Goal: Task Accomplishment & Management: Manage account settings

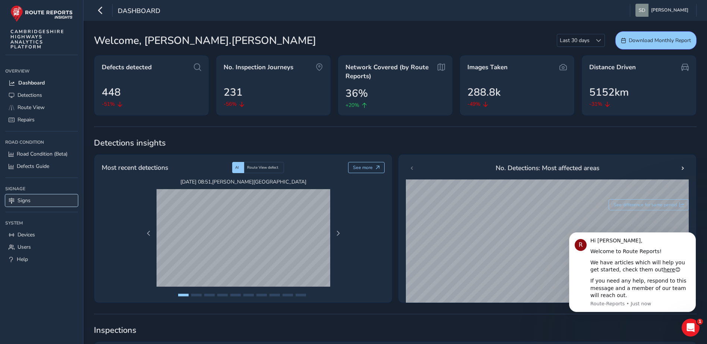
click at [20, 201] on span "Signs" at bounding box center [24, 200] width 13 height 7
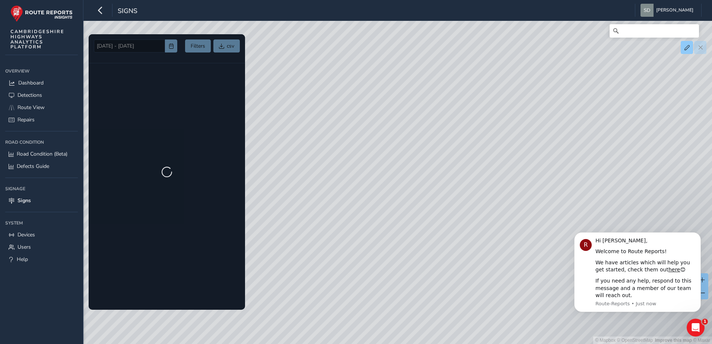
drag, startPoint x: 441, startPoint y: 215, endPoint x: 339, endPoint y: 212, distance: 101.7
click at [339, 212] on div "© Mapbox © OpenStreetMap Improve this map © Maxar" at bounding box center [356, 172] width 712 height 344
drag, startPoint x: 428, startPoint y: 202, endPoint x: 473, endPoint y: 270, distance: 82.2
click at [474, 280] on div "© Mapbox © OpenStreetMap Improve this map © Maxar" at bounding box center [356, 172] width 712 height 344
drag, startPoint x: 358, startPoint y: 168, endPoint x: 464, endPoint y: 201, distance: 111.1
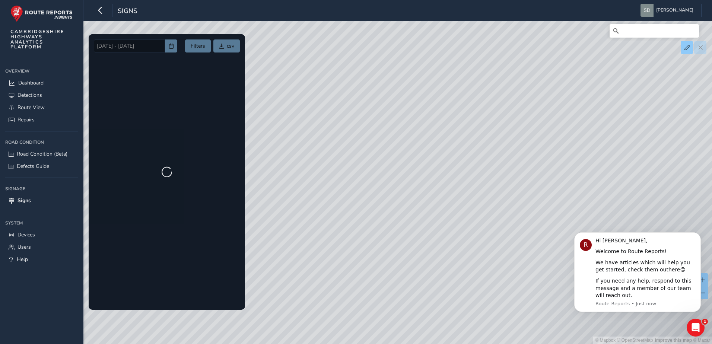
click at [464, 201] on div "© Mapbox © OpenStreetMap Improve this map © Maxar" at bounding box center [356, 172] width 712 height 344
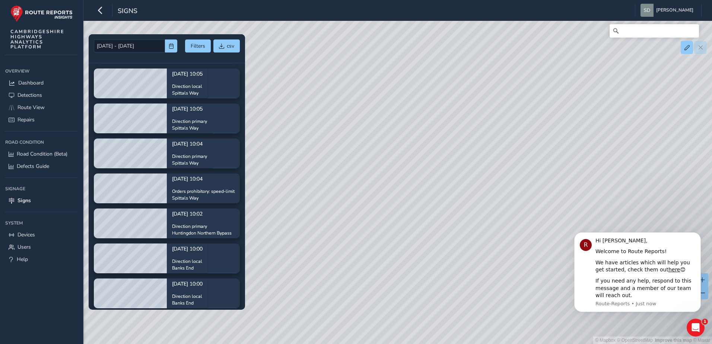
drag, startPoint x: 482, startPoint y: 219, endPoint x: 373, endPoint y: 169, distance: 119.7
click at [373, 169] on div "© Mapbox © OpenStreetMap Improve this map © Maxar" at bounding box center [356, 172] width 712 height 344
drag, startPoint x: 502, startPoint y: 194, endPoint x: 401, endPoint y: 136, distance: 116.3
click at [401, 136] on div "© Mapbox © OpenStreetMap Improve this map © Maxar" at bounding box center [356, 172] width 712 height 344
drag, startPoint x: 455, startPoint y: 189, endPoint x: 401, endPoint y: 145, distance: 70.1
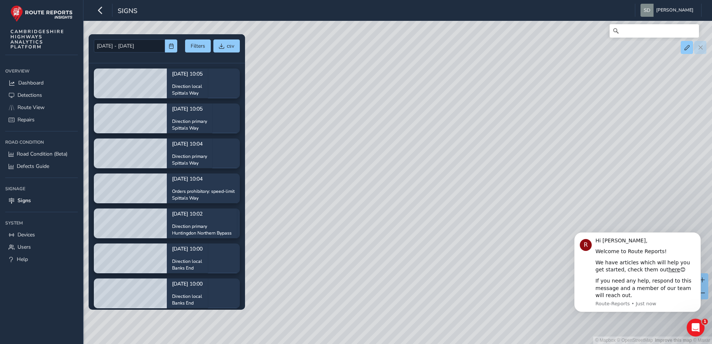
click at [401, 145] on div "© Mapbox © OpenStreetMap Improve this map © Maxar" at bounding box center [356, 172] width 712 height 344
drag, startPoint x: 411, startPoint y: 202, endPoint x: 411, endPoint y: 133, distance: 69.6
click at [411, 133] on div "© Mapbox © OpenStreetMap Improve this map © Maxar" at bounding box center [356, 172] width 712 height 344
drag, startPoint x: 393, startPoint y: 235, endPoint x: 399, endPoint y: 172, distance: 63.2
click at [398, 174] on div "© Mapbox © OpenStreetMap Improve this map © Maxar" at bounding box center [356, 172] width 712 height 344
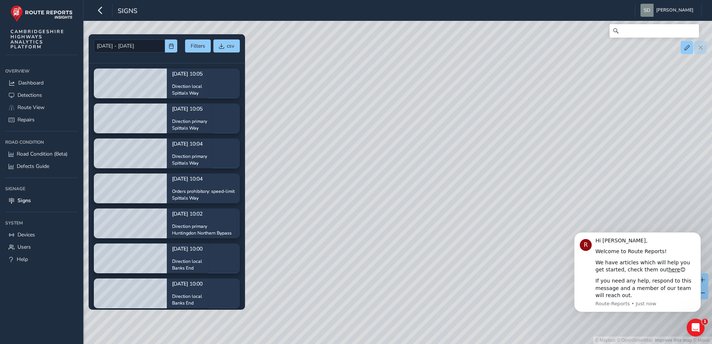
drag, startPoint x: 406, startPoint y: 262, endPoint x: 333, endPoint y: 174, distance: 114.5
click at [333, 174] on div "© Mapbox © OpenStreetMap Improve this map © Maxar" at bounding box center [356, 172] width 712 height 344
click at [700, 234] on icon "Dismiss notification" at bounding box center [699, 234] width 4 height 4
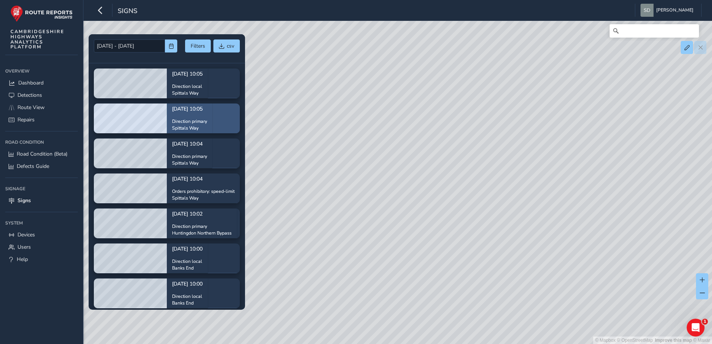
click at [191, 115] on div "Oct 03 2025, 10:05 Direction primary Spittals Way" at bounding box center [189, 118] width 35 height 37
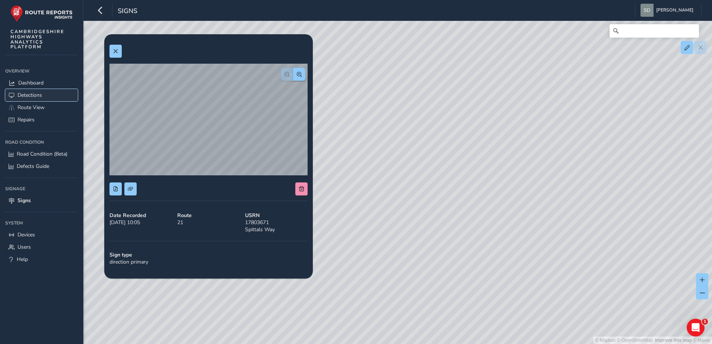
click at [25, 96] on span "Detections" at bounding box center [30, 95] width 25 height 7
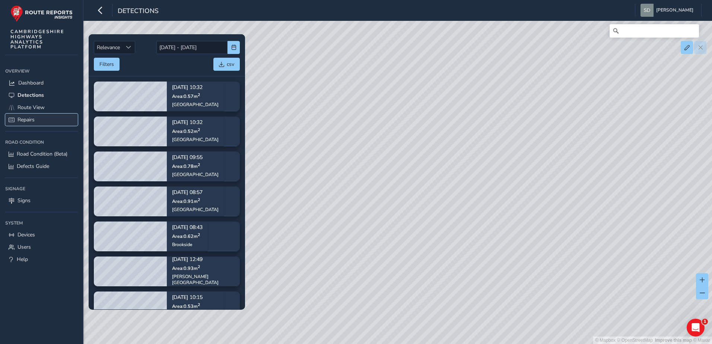
click at [28, 121] on span "Repairs" at bounding box center [26, 119] width 17 height 7
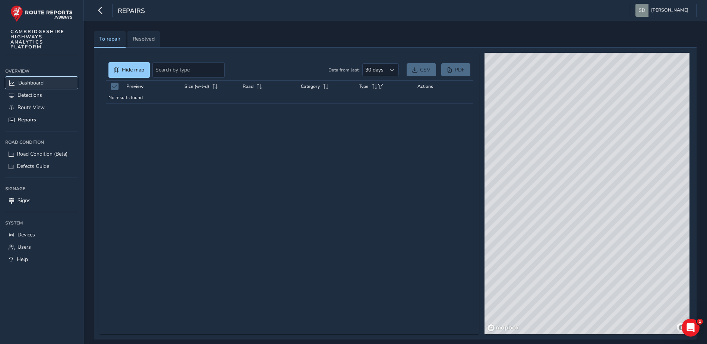
click at [34, 85] on span "Dashboard" at bounding box center [30, 82] width 25 height 7
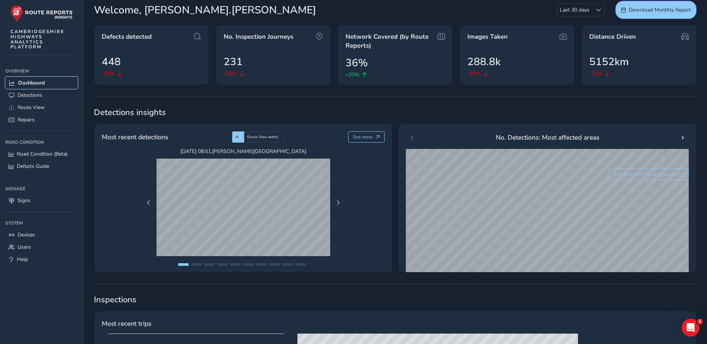
scroll to position [37, 0]
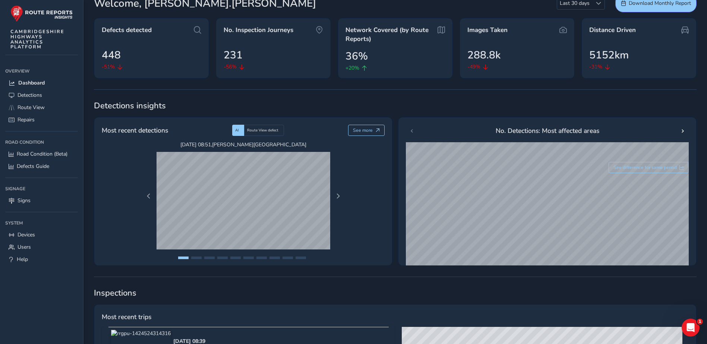
click at [195, 256] on ul at bounding box center [243, 259] width 205 height 16
click at [196, 257] on button "Page 2" at bounding box center [196, 258] width 10 height 3
click at [336, 199] on span "Next Page" at bounding box center [337, 196] width 5 height 5
click at [149, 197] on span "Previous Page" at bounding box center [148, 196] width 5 height 5
click at [335, 194] on span "Next Page" at bounding box center [337, 196] width 5 height 5
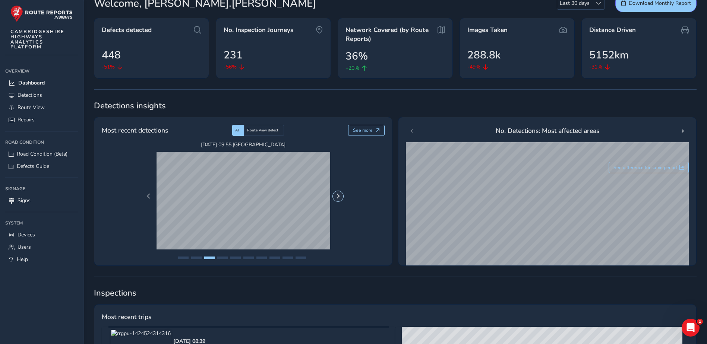
click at [335, 194] on span "Next Page" at bounding box center [337, 196] width 5 height 5
click at [337, 199] on span "Next Page" at bounding box center [337, 196] width 5 height 5
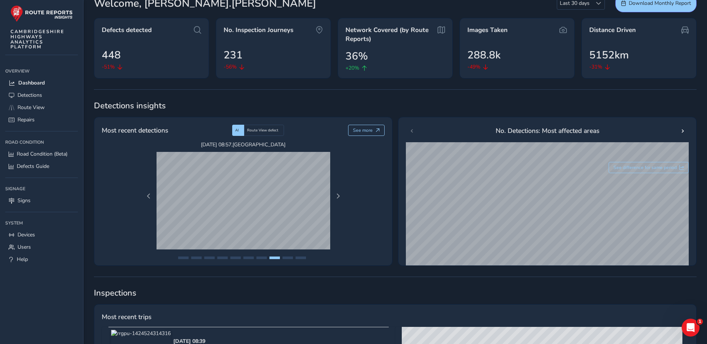
click at [287, 256] on ul at bounding box center [243, 259] width 205 height 16
click at [301, 258] on button "Page 10" at bounding box center [300, 258] width 10 height 3
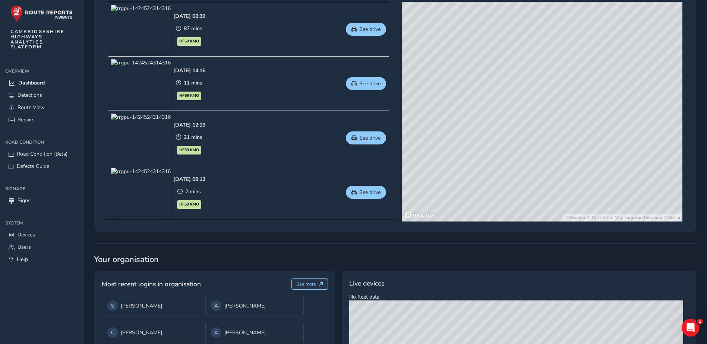
scroll to position [299, 0]
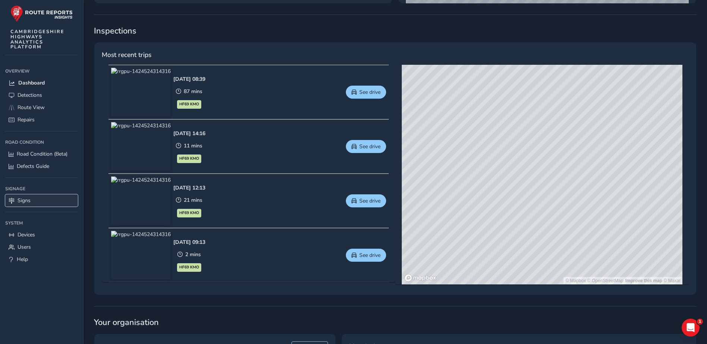
click at [26, 199] on span "Signs" at bounding box center [24, 200] width 13 height 7
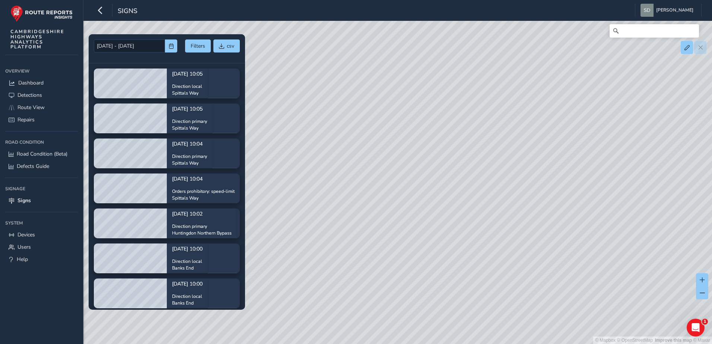
drag, startPoint x: 394, startPoint y: 148, endPoint x: 383, endPoint y: 199, distance: 51.8
click at [383, 199] on div "© Mapbox © OpenStreetMap Improve this map © Maxar" at bounding box center [356, 172] width 712 height 344
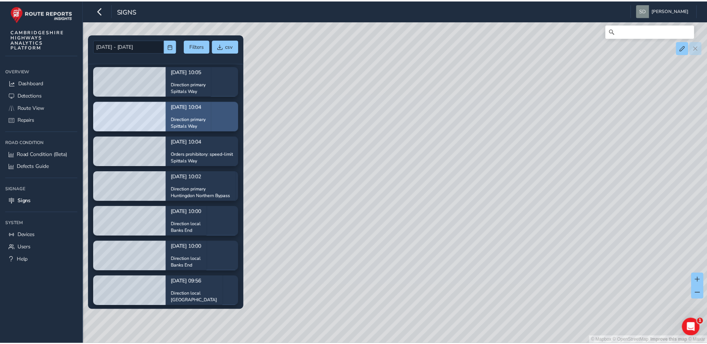
scroll to position [74, 0]
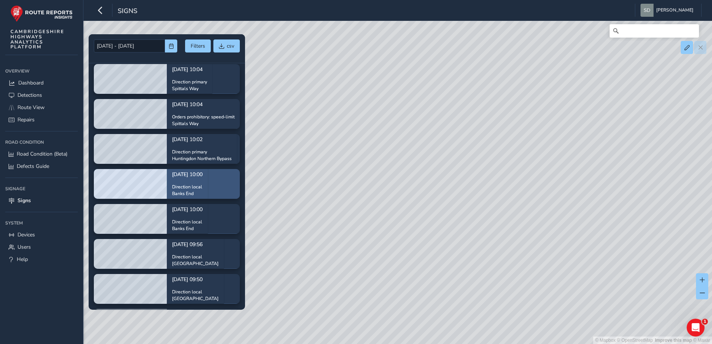
click at [203, 181] on div "Oct 03 2025, 10:00 Direction local Banks End" at bounding box center [187, 183] width 31 height 37
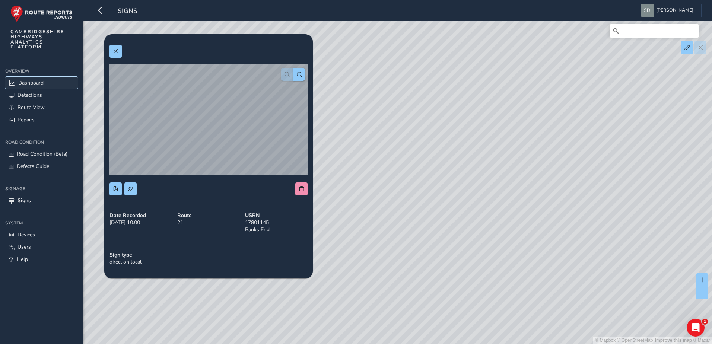
click at [30, 80] on span "Dashboard" at bounding box center [30, 82] width 25 height 7
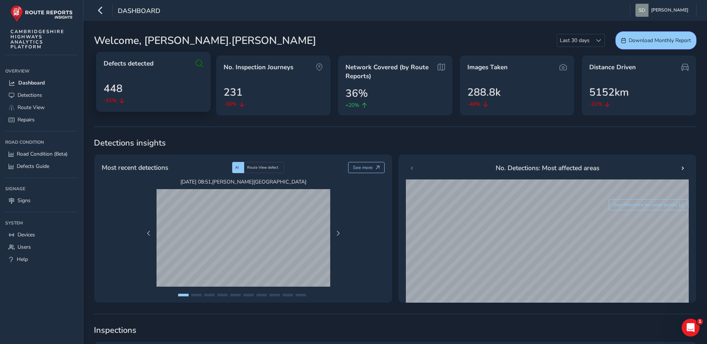
click at [122, 100] on icon at bounding box center [121, 100] width 5 height 5
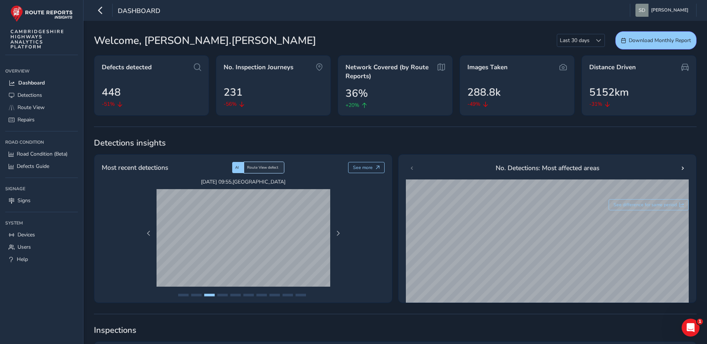
click at [260, 170] on span "Route View defect" at bounding box center [262, 167] width 31 height 5
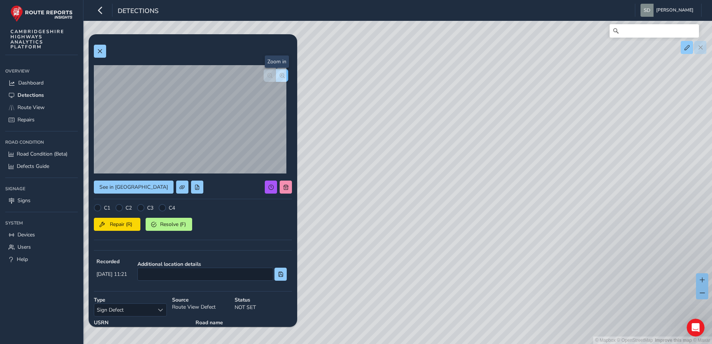
click at [280, 76] on span "button" at bounding box center [282, 75] width 5 height 5
click at [100, 53] on span at bounding box center [99, 51] width 5 height 5
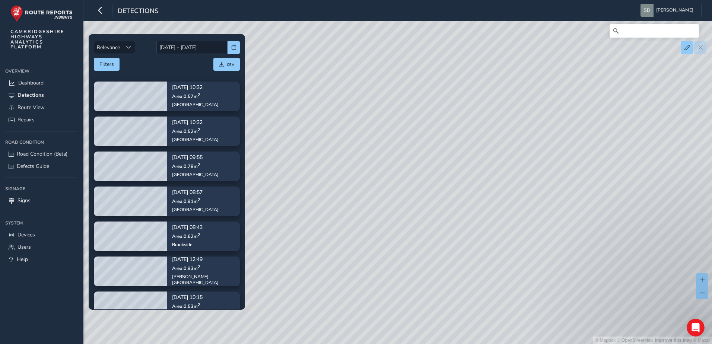
drag, startPoint x: 402, startPoint y: 192, endPoint x: 403, endPoint y: 206, distance: 14.2
click at [403, 206] on div "© Mapbox © OpenStreetMap Improve this map © Maxar" at bounding box center [356, 172] width 712 height 344
drag, startPoint x: 422, startPoint y: 235, endPoint x: 417, endPoint y: 210, distance: 25.9
click at [417, 212] on div "© Mapbox © OpenStreetMap Improve this map © Maxar" at bounding box center [356, 172] width 712 height 344
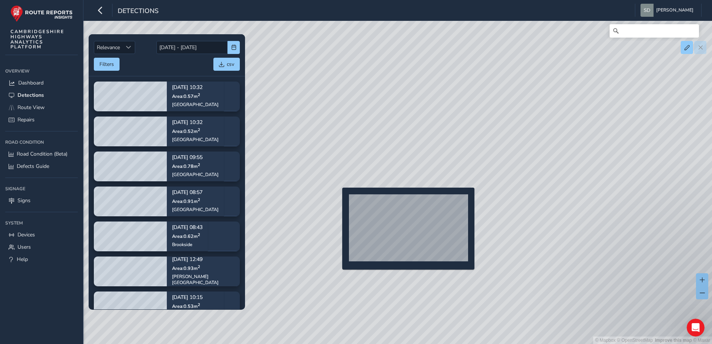
click at [338, 200] on div "© Mapbox © OpenStreetMap Improve this map © Maxar" at bounding box center [356, 172] width 712 height 344
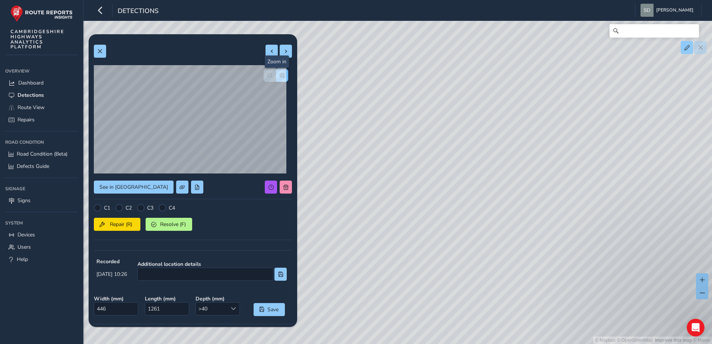
click at [280, 76] on span "button" at bounding box center [282, 75] width 5 height 5
click at [27, 121] on span "Repairs" at bounding box center [26, 119] width 17 height 7
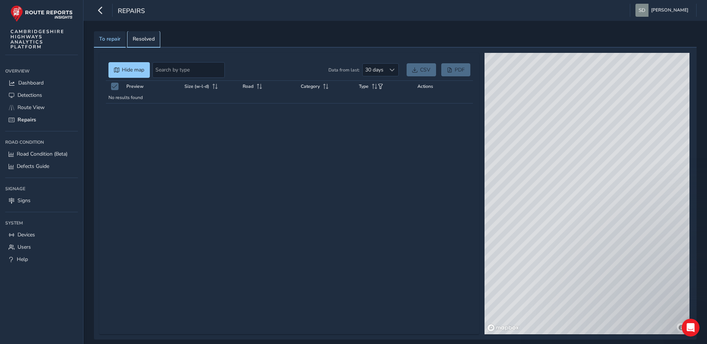
click at [134, 39] on span "Resolved" at bounding box center [144, 39] width 22 height 5
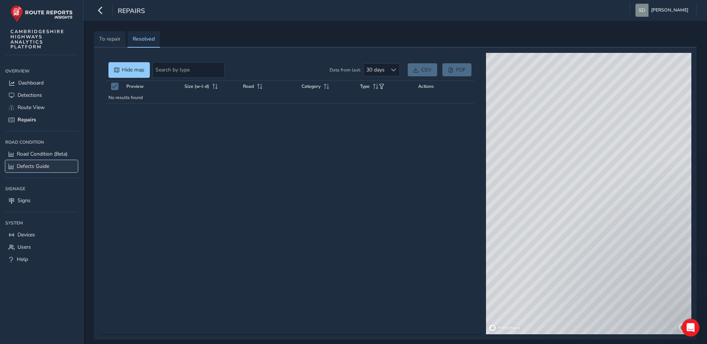
click at [37, 166] on span "Defects Guide" at bounding box center [33, 166] width 32 height 7
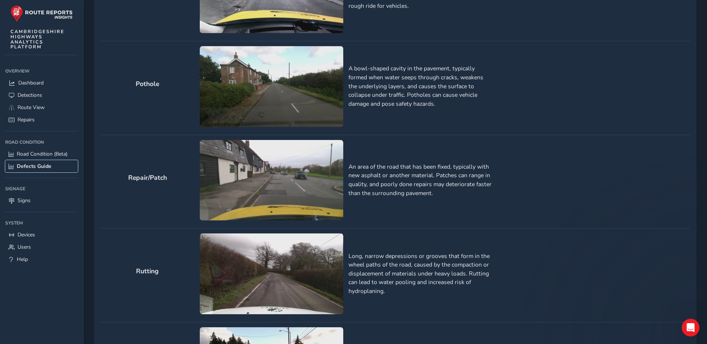
scroll to position [677, 0]
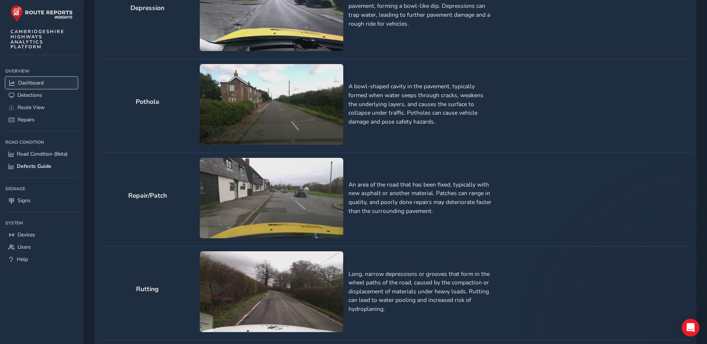
click at [23, 83] on span "Dashboard" at bounding box center [30, 82] width 25 height 7
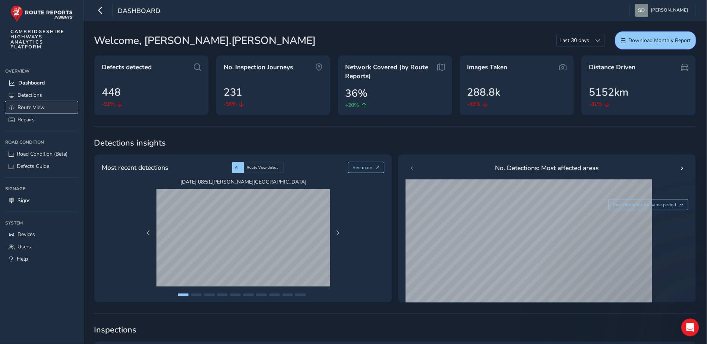
click at [31, 107] on span "Route View" at bounding box center [31, 107] width 27 height 7
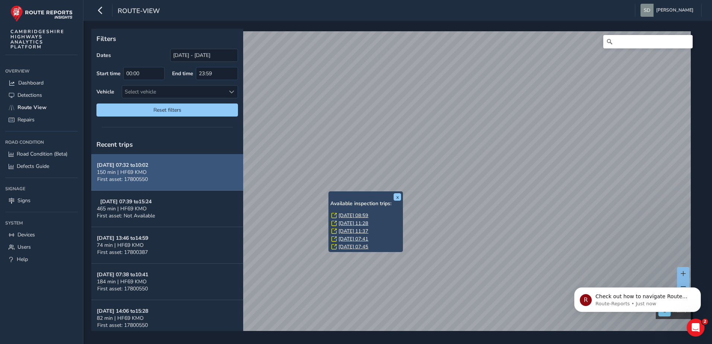
click at [148, 175] on div "150 min | HF69 KMO" at bounding box center [122, 172] width 51 height 7
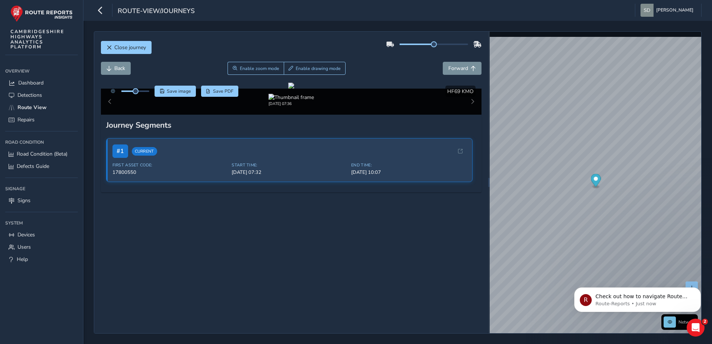
click at [470, 115] on div "[DATE] 07:36" at bounding box center [291, 102] width 381 height 26
click at [644, 318] on body "R Check out how to navigate Route View here! Route-Reports • Just now" at bounding box center [637, 298] width 143 height 46
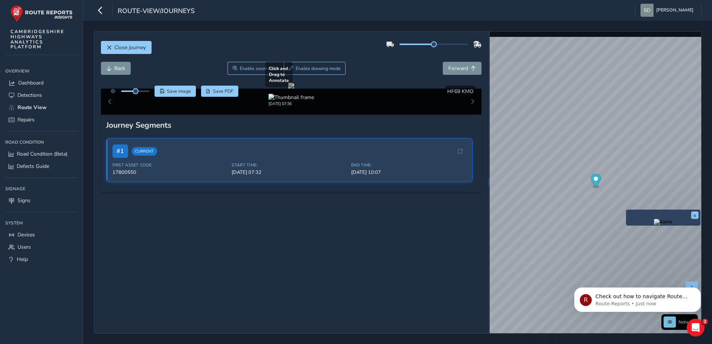
scroll to position [90, 0]
click at [110, 115] on div "[DATE] 07:36" at bounding box center [291, 102] width 381 height 26
click at [466, 115] on div "[DATE] 07:36" at bounding box center [291, 102] width 381 height 26
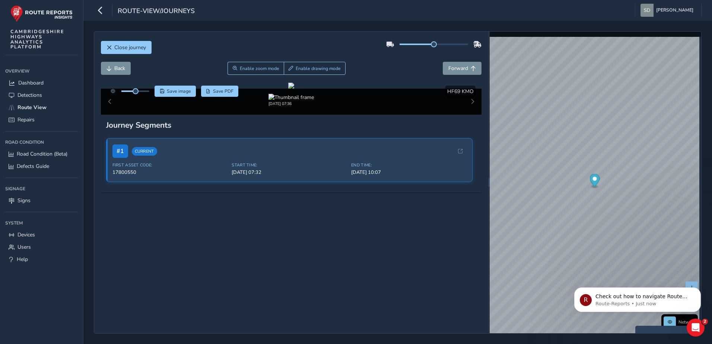
scroll to position [0, 14]
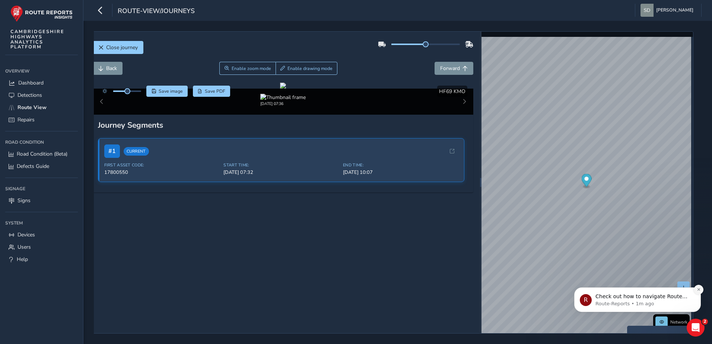
click at [698, 291] on icon "Dismiss notification" at bounding box center [699, 290] width 4 height 4
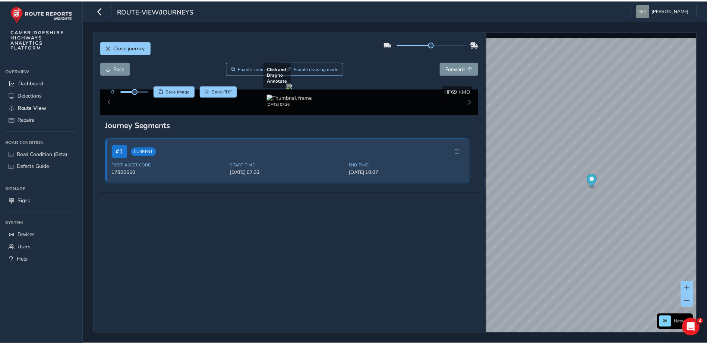
scroll to position [0, 0]
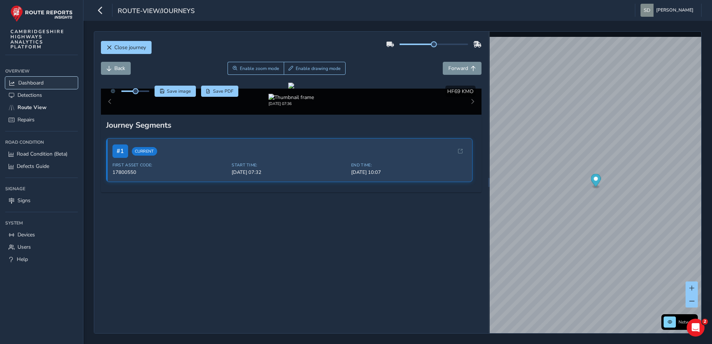
click at [26, 81] on span "Dashboard" at bounding box center [30, 82] width 25 height 7
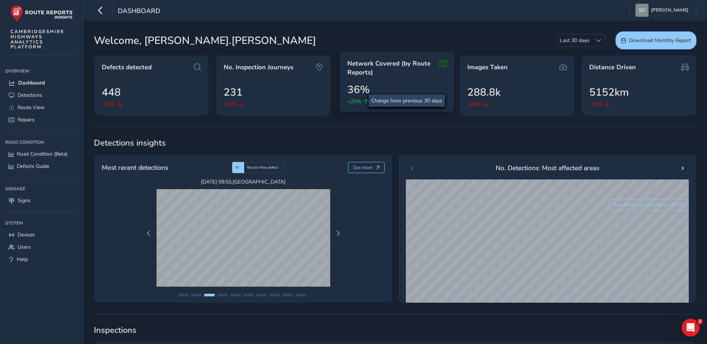
click at [361, 101] on span "+20%" at bounding box center [354, 102] width 14 height 8
click at [385, 63] on span "Network Covered (by Route Reports)" at bounding box center [391, 68] width 89 height 18
click at [444, 64] on icon at bounding box center [442, 68] width 7 height 18
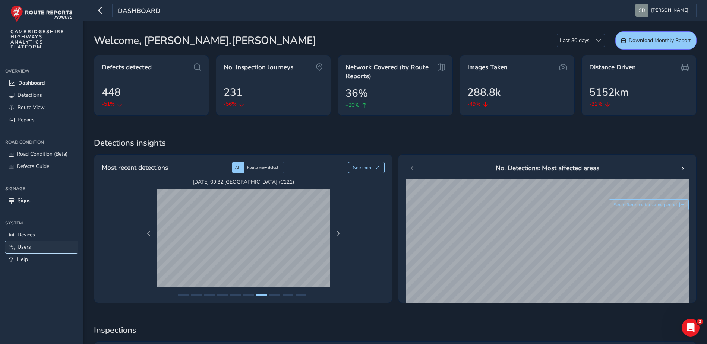
click at [28, 243] on link "Users" at bounding box center [41, 247] width 73 height 12
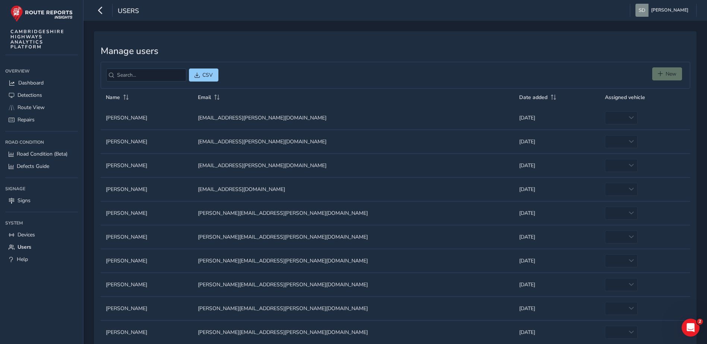
click at [617, 118] on td "Assigned vehicle empty" at bounding box center [644, 118] width 90 height 24
click at [668, 13] on span "[PERSON_NAME]" at bounding box center [669, 10] width 37 height 13
click at [625, 84] on button "Logout" at bounding box center [649, 80] width 82 height 12
